Goal: Task Accomplishment & Management: Manage account settings

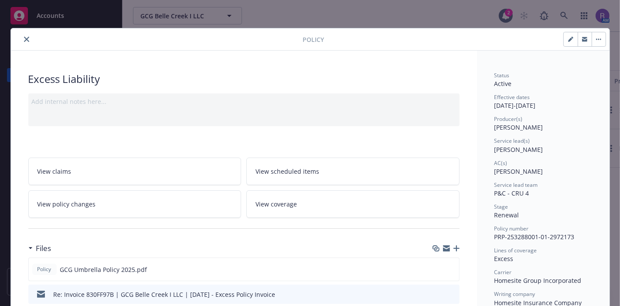
click at [18, 42] on div at bounding box center [158, 39] width 289 height 10
click at [21, 41] on button "close" at bounding box center [26, 39] width 10 height 10
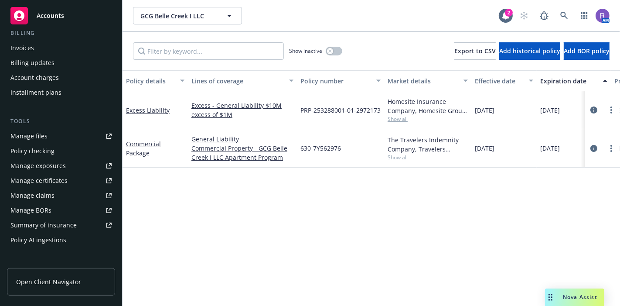
scroll to position [160, 0]
click at [35, 135] on div "Manage files" at bounding box center [28, 136] width 37 height 14
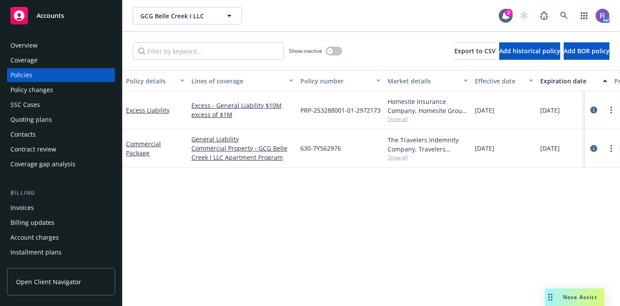
click at [41, 41] on div "Overview" at bounding box center [60, 45] width 101 height 14
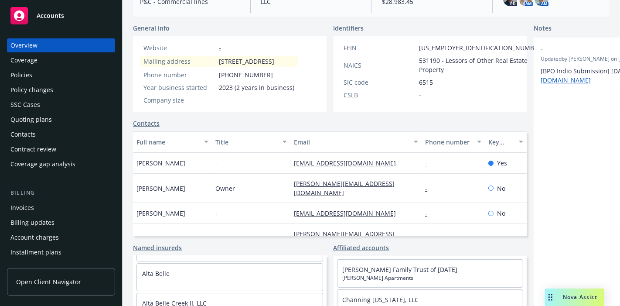
scroll to position [91, 0]
click at [172, 252] on link "Named insureds" at bounding box center [157, 247] width 49 height 9
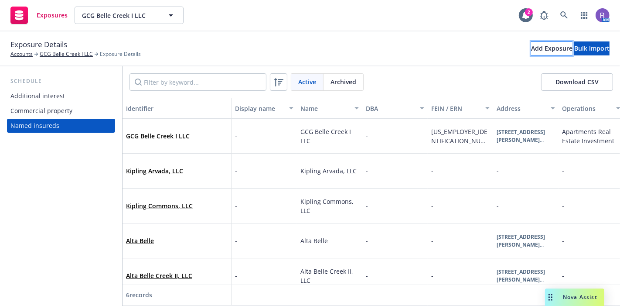
click at [531, 50] on div "Add Exposure" at bounding box center [551, 48] width 41 height 13
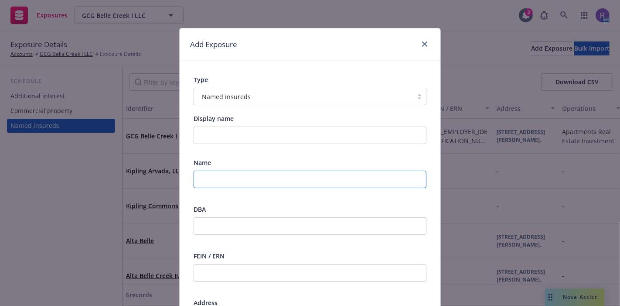
click at [203, 184] on input "text" at bounding box center [310, 178] width 233 height 17
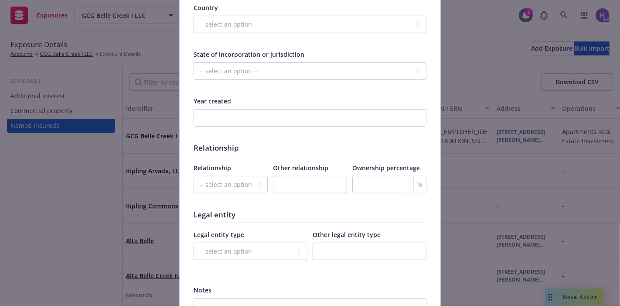
scroll to position [483, 0]
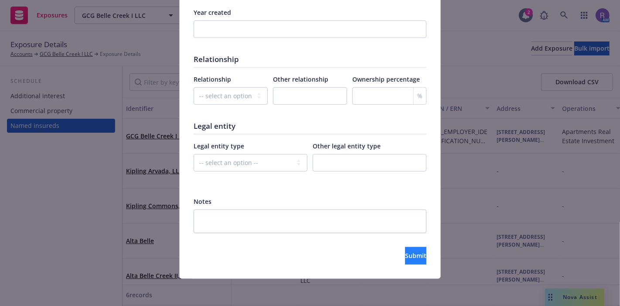
type input "Belle Creek I LLC"
click at [405, 263] on button "Submit" at bounding box center [415, 255] width 21 height 17
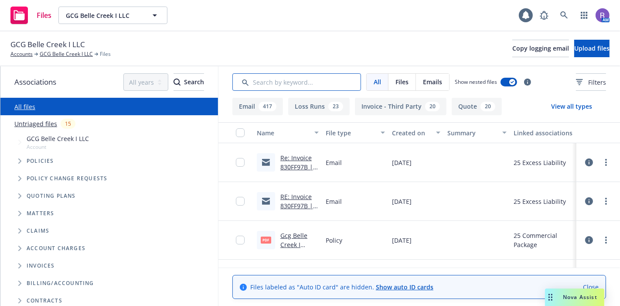
click at [279, 85] on input "Search by keyword..." at bounding box center [296, 81] width 129 height 17
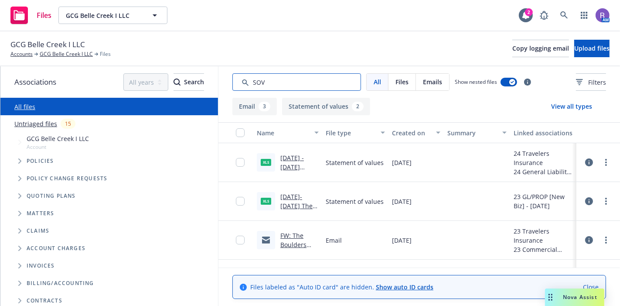
type input "SOV"
